Goal: Information Seeking & Learning: Find specific page/section

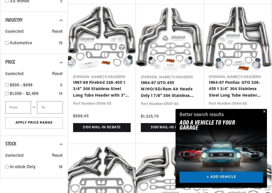
scroll to position [440, 0]
click at [257, 114] on div "Better search results Add A VEHICLE to your garage + ADD VEHICLE" at bounding box center [220, 120] width 91 height 22
click at [261, 113] on button "Close" at bounding box center [264, 112] width 6 height 6
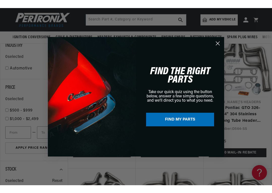
scroll to position [426, 0]
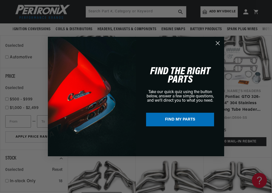
click at [217, 45] on circle "Close dialog" at bounding box center [217, 43] width 8 height 8
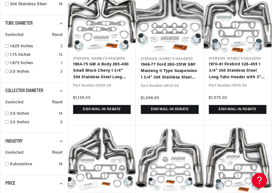
scroll to position [0, 0]
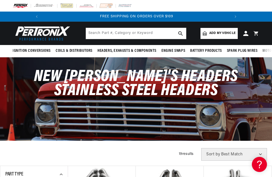
scroll to position [0, 23]
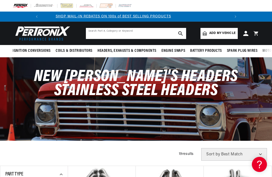
click at [152, 35] on input "text" at bounding box center [136, 33] width 100 height 11
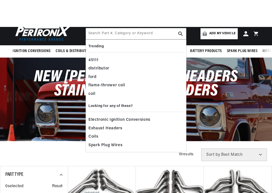
scroll to position [27, 0]
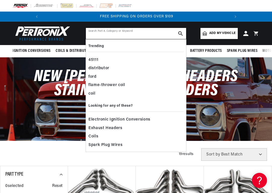
click at [159, 33] on input "text" at bounding box center [136, 33] width 100 height 11
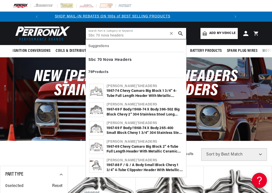
scroll to position [0, 0]
type input "Sbc 70 nova headers"
click at [182, 34] on icon "search button" at bounding box center [180, 33] width 5 height 5
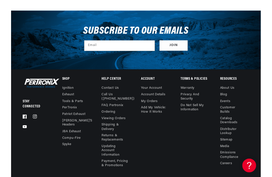
scroll to position [114, 0]
